Goal: Task Accomplishment & Management: Manage account settings

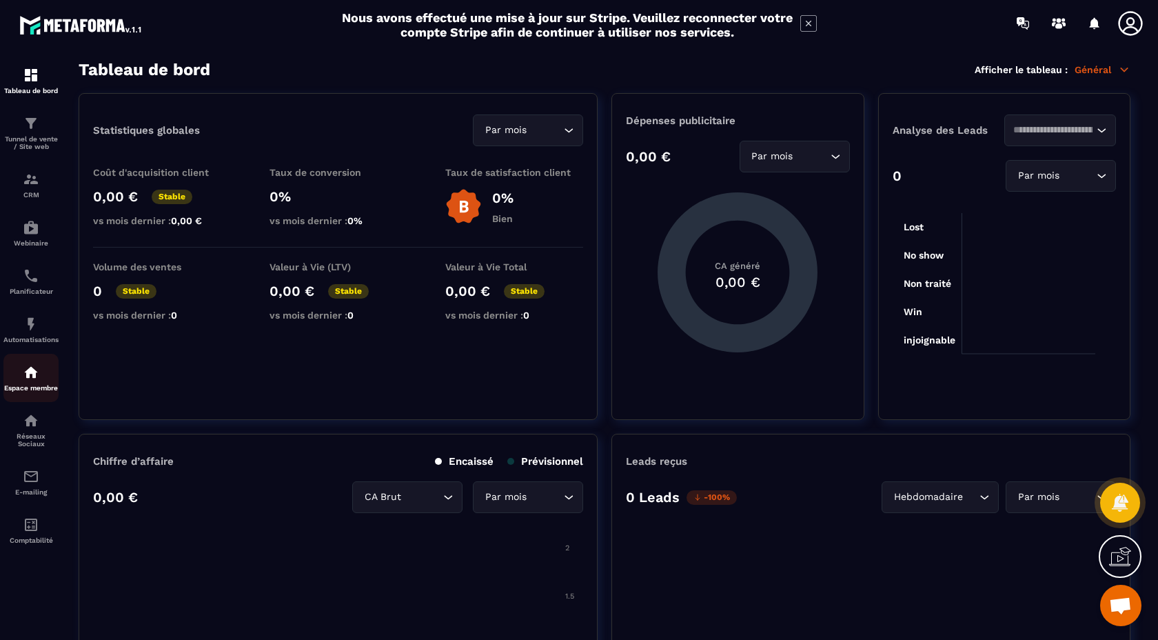
click at [30, 377] on img at bounding box center [31, 372] width 17 height 17
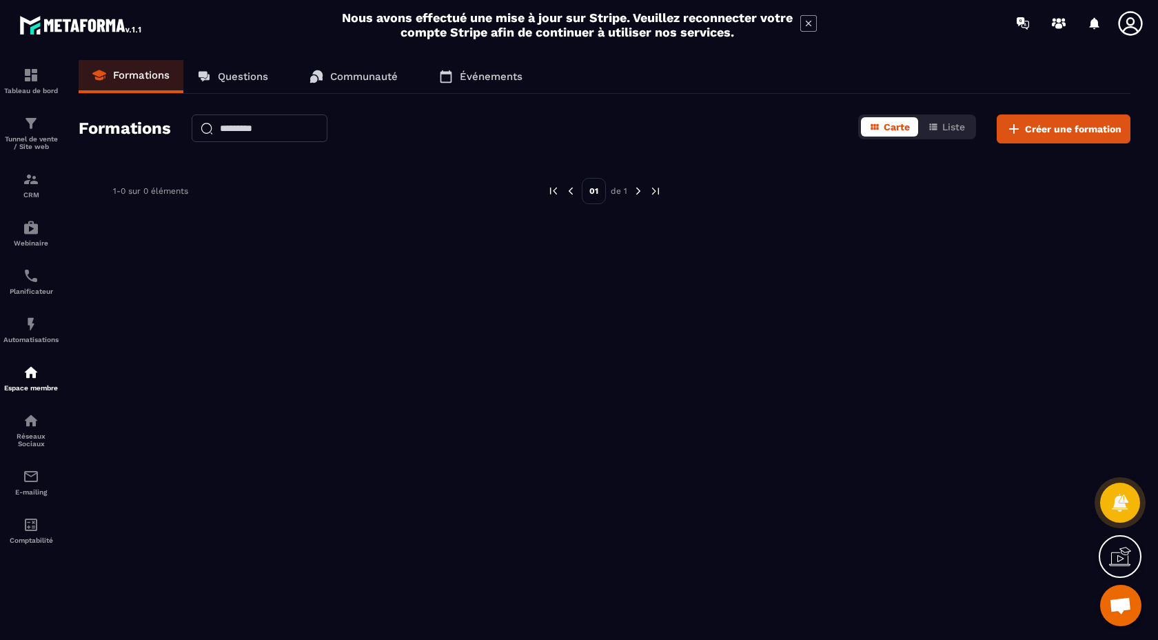
click at [501, 15] on h2 "Nous avons effectué une mise à jour sur Stripe. Veuillez reconnecter votre comp…" at bounding box center [567, 24] width 452 height 29
click at [679, 26] on h2 "Nous avons effectué une mise à jour sur Stripe. Veuillez reconnecter votre comp…" at bounding box center [567, 24] width 452 height 29
click at [27, 74] on img at bounding box center [31, 75] width 17 height 17
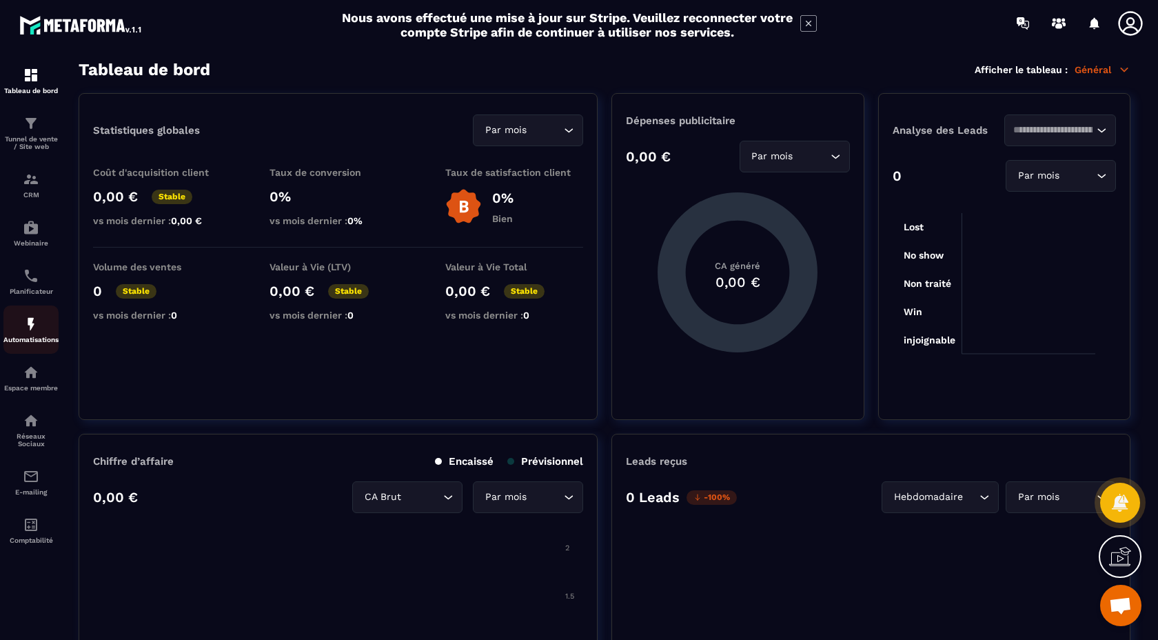
click at [25, 332] on img at bounding box center [31, 324] width 17 height 17
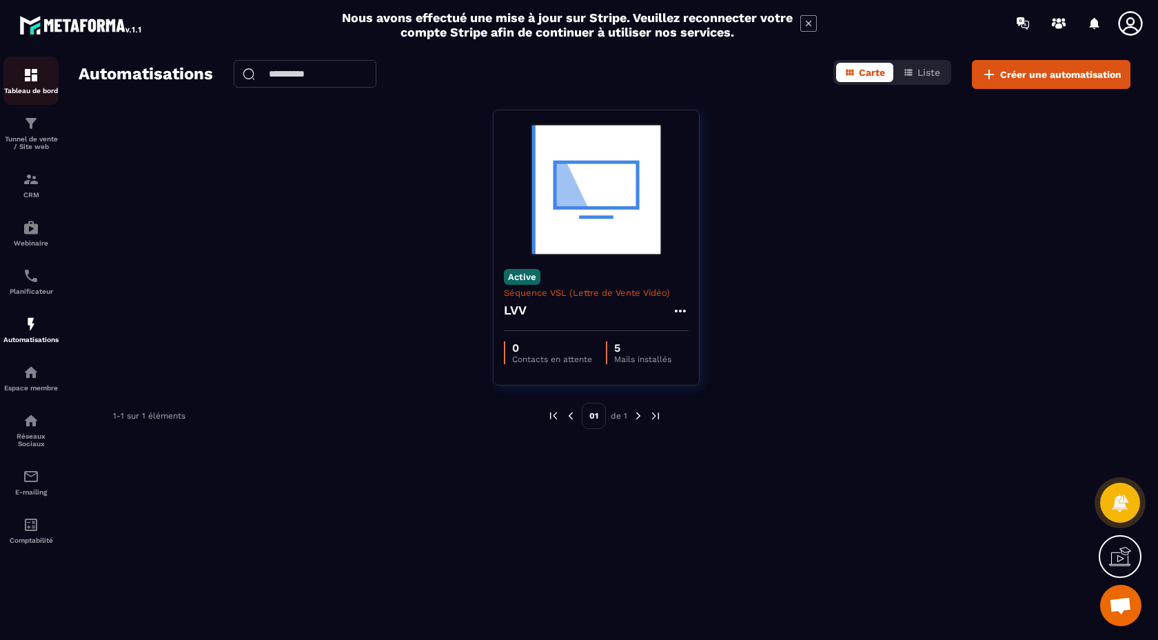
click at [37, 88] on p "Tableau de bord" at bounding box center [30, 91] width 55 height 8
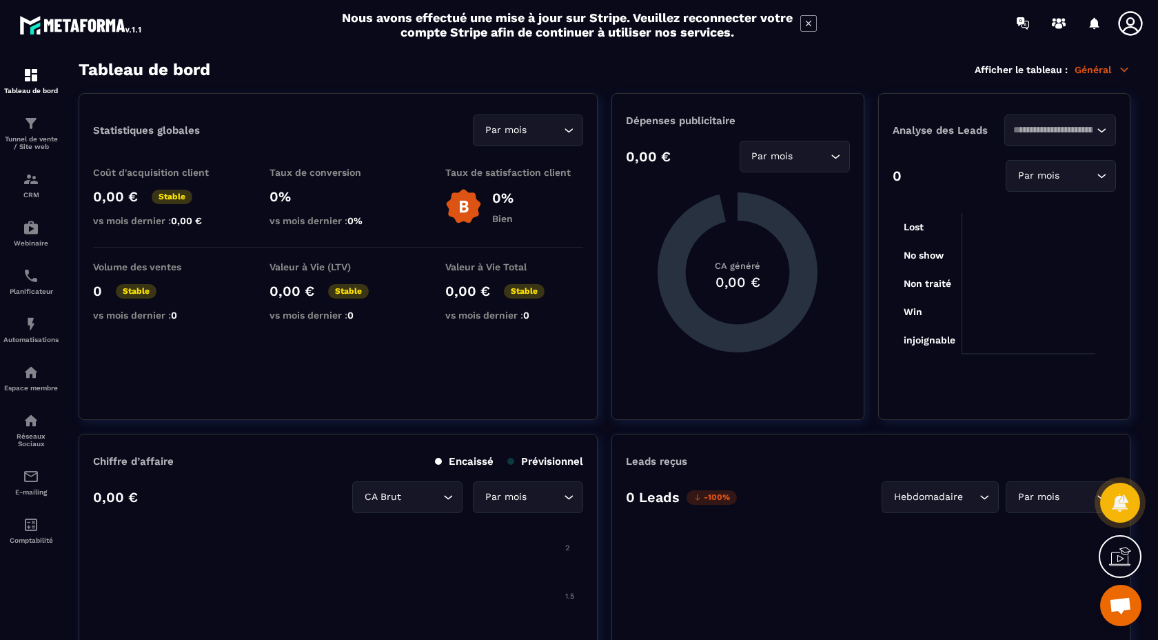
click at [584, 20] on h2 "Nous avons effectué une mise à jour sur Stripe. Veuillez reconnecter votre comp…" at bounding box center [567, 24] width 452 height 29
click at [1128, 26] on icon at bounding box center [1130, 23] width 24 height 24
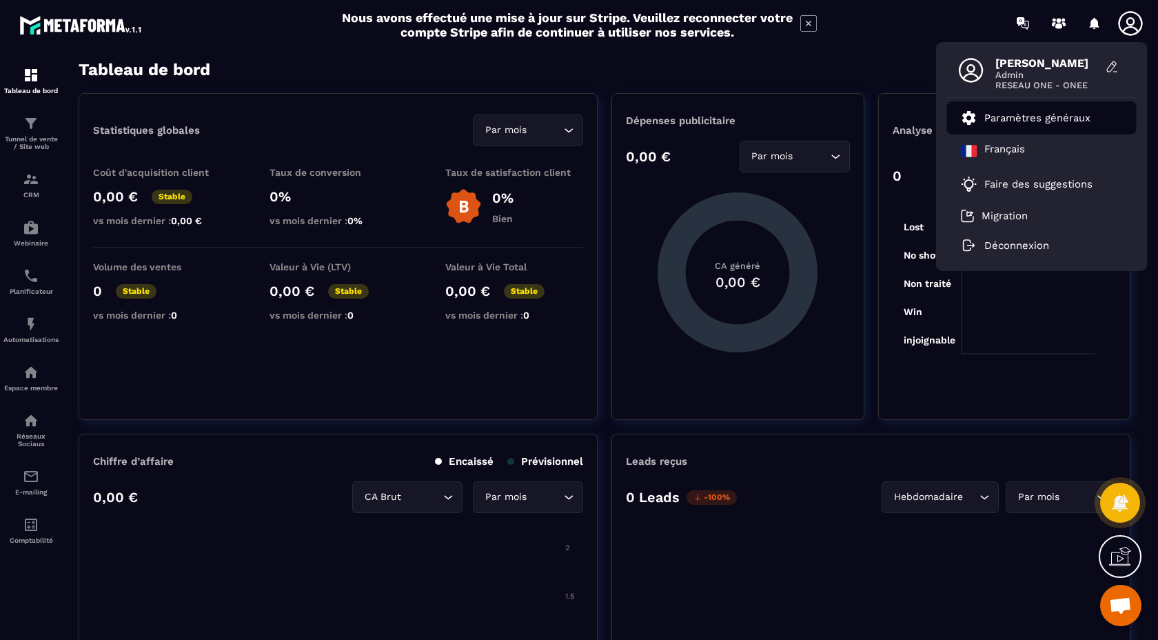
click at [1071, 118] on p "Paramètres généraux" at bounding box center [1038, 118] width 106 height 12
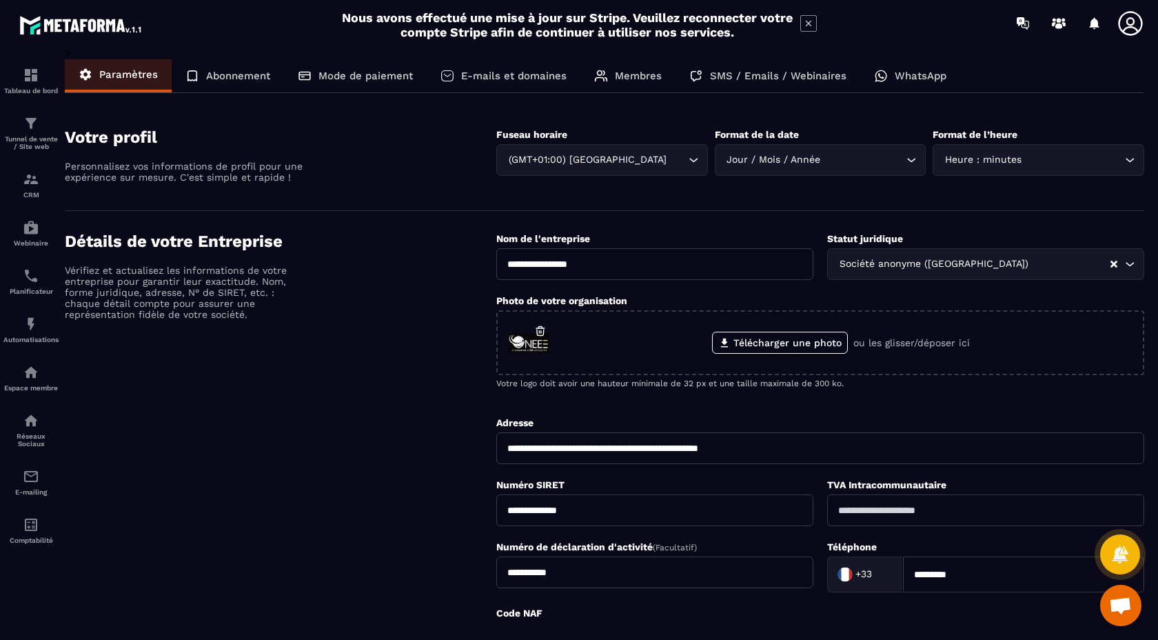
click at [372, 74] on p "Mode de paiement" at bounding box center [366, 76] width 94 height 12
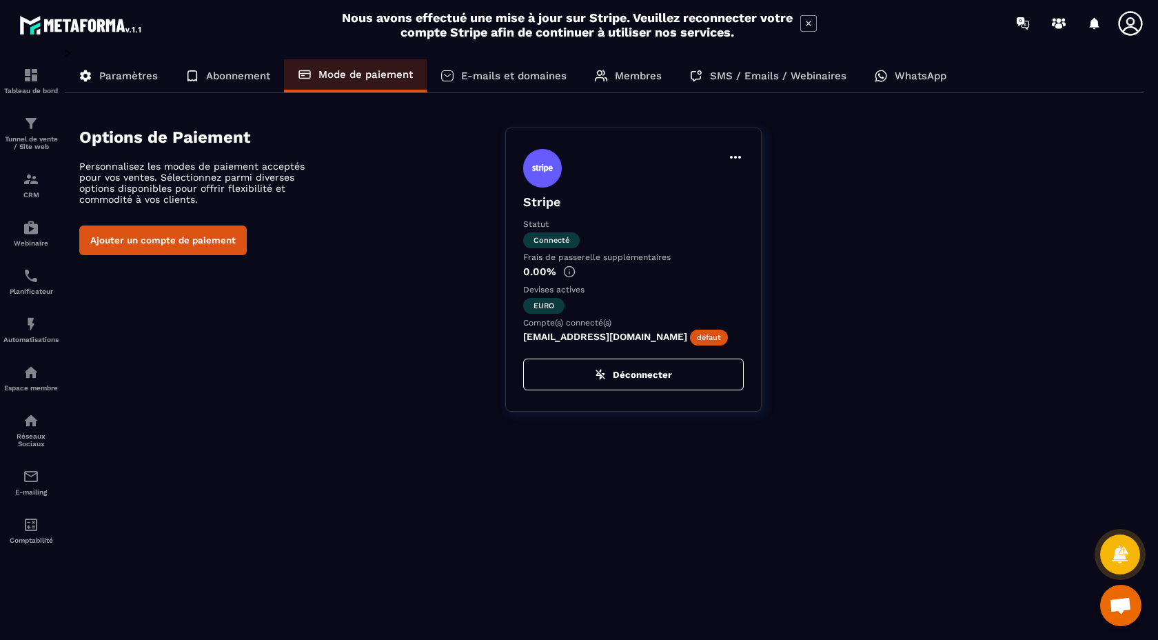
click at [739, 157] on icon at bounding box center [735, 157] width 11 height 3
click at [738, 155] on icon at bounding box center [736, 157] width 17 height 17
click at [713, 188] on button "Définir par défaut" at bounding box center [677, 185] width 122 height 25
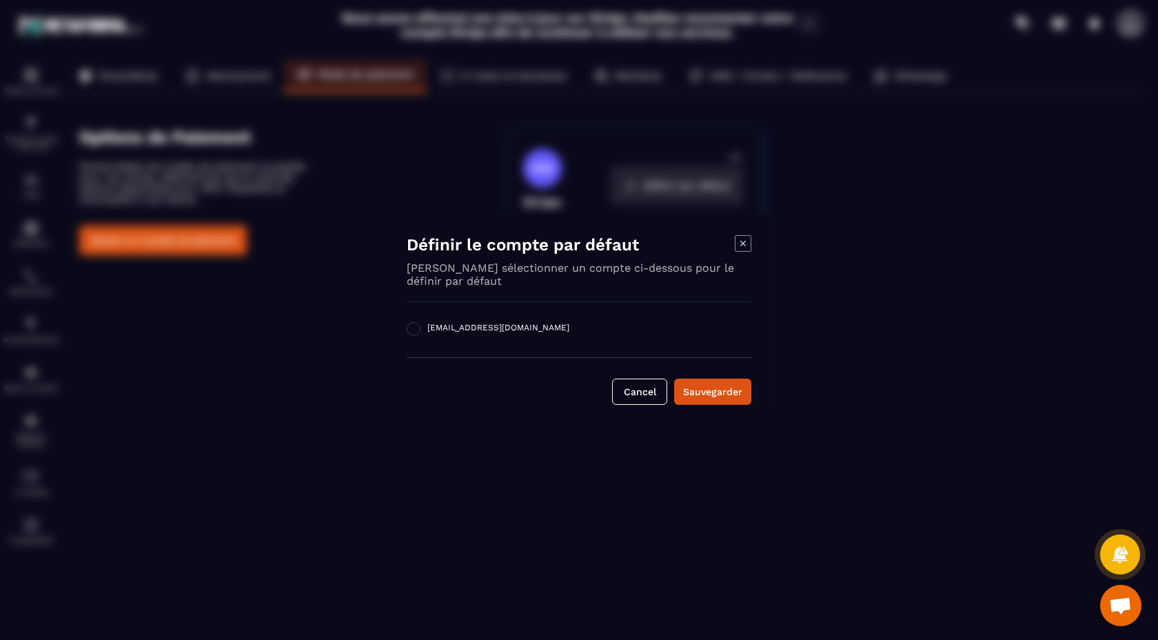
click at [536, 319] on div "Définir le compte par défaut [PERSON_NAME] sélectionner un compte ci-dessous po…" at bounding box center [579, 319] width 386 height 211
click at [498, 329] on span "[EMAIL_ADDRESS][DOMAIN_NAME]" at bounding box center [499, 330] width 142 height 14
click at [414, 328] on span "Modal window" at bounding box center [414, 329] width 14 height 14
click at [705, 388] on div "Sauvegarder" at bounding box center [712, 392] width 59 height 14
